Goal: Task Accomplishment & Management: Use online tool/utility

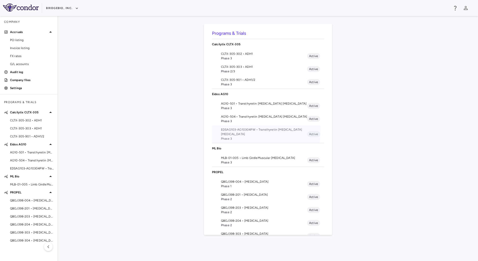
click at [246, 131] on span "EDSAG103-AG10304PW • Transthyretin [MEDICAL_DATA] [MEDICAL_DATA]" at bounding box center [264, 131] width 86 height 9
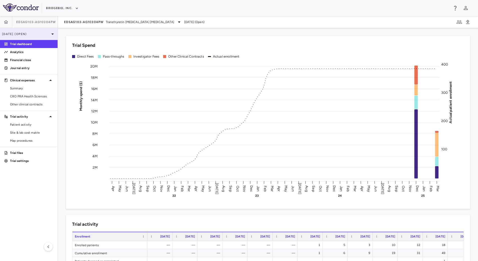
click at [30, 34] on p "[DATE] (Open)" at bounding box center [26, 34] width 48 height 5
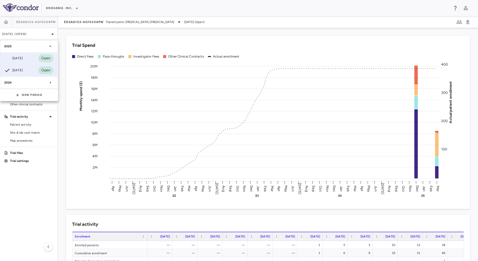
click at [27, 55] on div "[DATE] Open" at bounding box center [28, 58] width 57 height 12
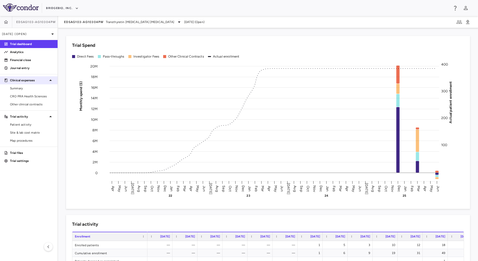
drag, startPoint x: 38, startPoint y: 93, endPoint x: 56, endPoint y: 78, distance: 23.3
click at [38, 93] on link "CRO PRA Health Sciences" at bounding box center [29, 97] width 58 height 8
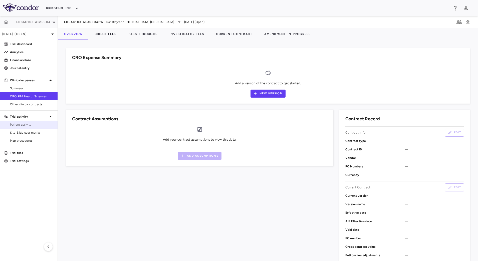
click at [30, 123] on span "Patient activity" at bounding box center [32, 124] width 44 height 5
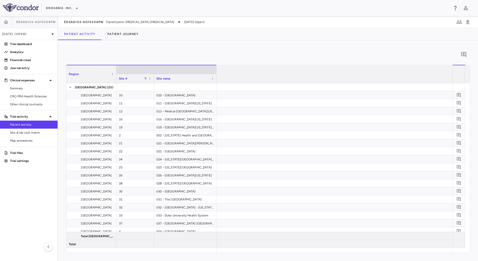
scroll to position [0, 765]
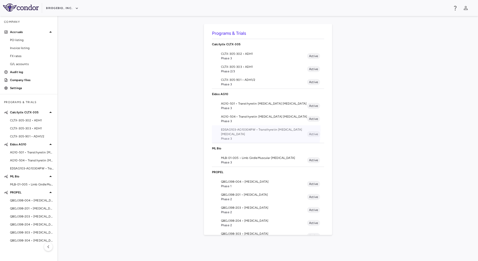
click at [248, 131] on span "EDSAG103-AG10304PW • Transthyretin [MEDICAL_DATA] [MEDICAL_DATA]" at bounding box center [264, 131] width 86 height 9
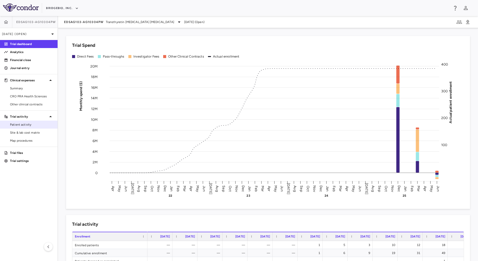
click at [31, 126] on span "Patient activity" at bounding box center [32, 124] width 44 height 5
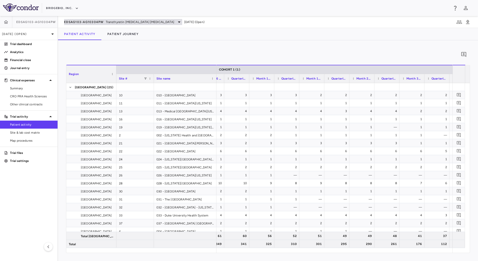
click at [112, 20] on span "Transthyretin [MEDICAL_DATA] [MEDICAL_DATA]" at bounding box center [140, 22] width 68 height 5
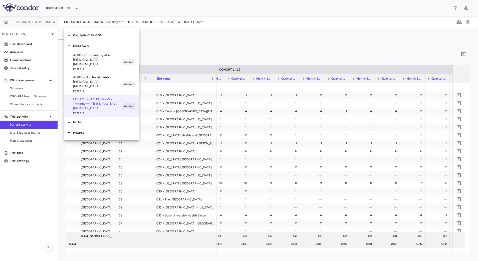
click at [237, 38] on div at bounding box center [239, 130] width 478 height 261
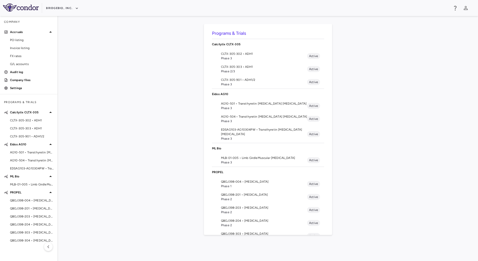
drag, startPoint x: 246, startPoint y: 132, endPoint x: 249, endPoint y: 132, distance: 3.0
click at [249, 132] on span "EDSAG103-AG10304PW • Transthyretin [MEDICAL_DATA] [MEDICAL_DATA]" at bounding box center [264, 131] width 86 height 9
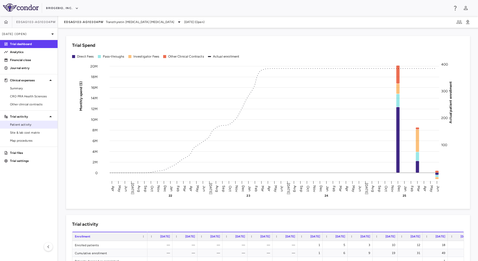
click at [24, 124] on span "Patient activity" at bounding box center [32, 124] width 44 height 5
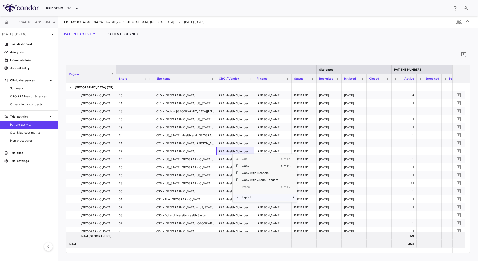
click at [255, 197] on span "Export" at bounding box center [260, 197] width 42 height 7
click at [317, 200] on span "CSV Export" at bounding box center [314, 198] width 24 height 7
